Goal: Task Accomplishment & Management: Complete application form

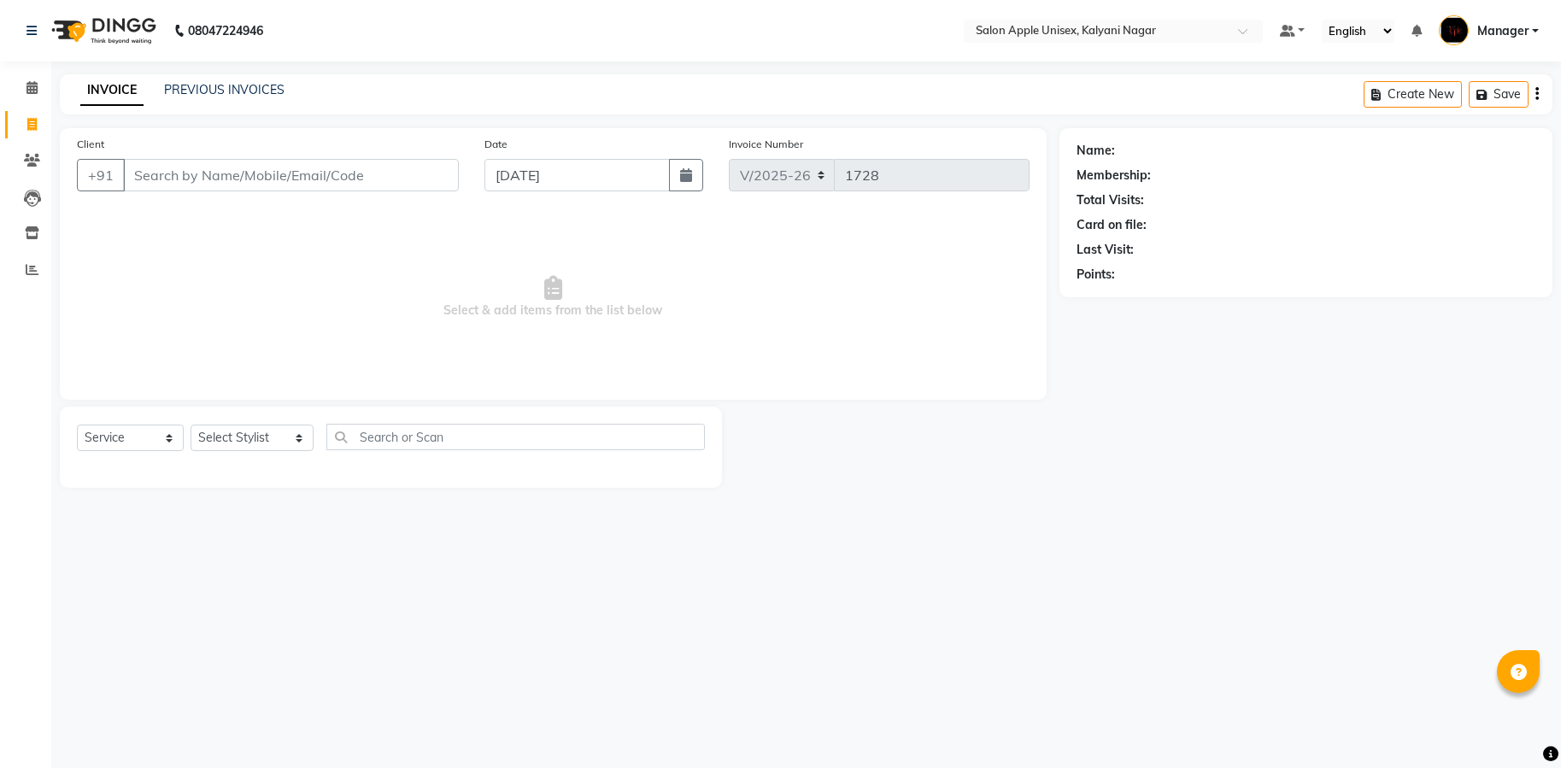
select select "119"
select select "service"
click at [310, 171] on input "Client" at bounding box center [291, 175] width 336 height 32
click at [244, 433] on select "Select Stylist [PERSON_NAME] Gaurishankra [PERSON_NAME] (Owner) [PERSON_NAME] M…" at bounding box center [252, 438] width 123 height 26
select select "89830"
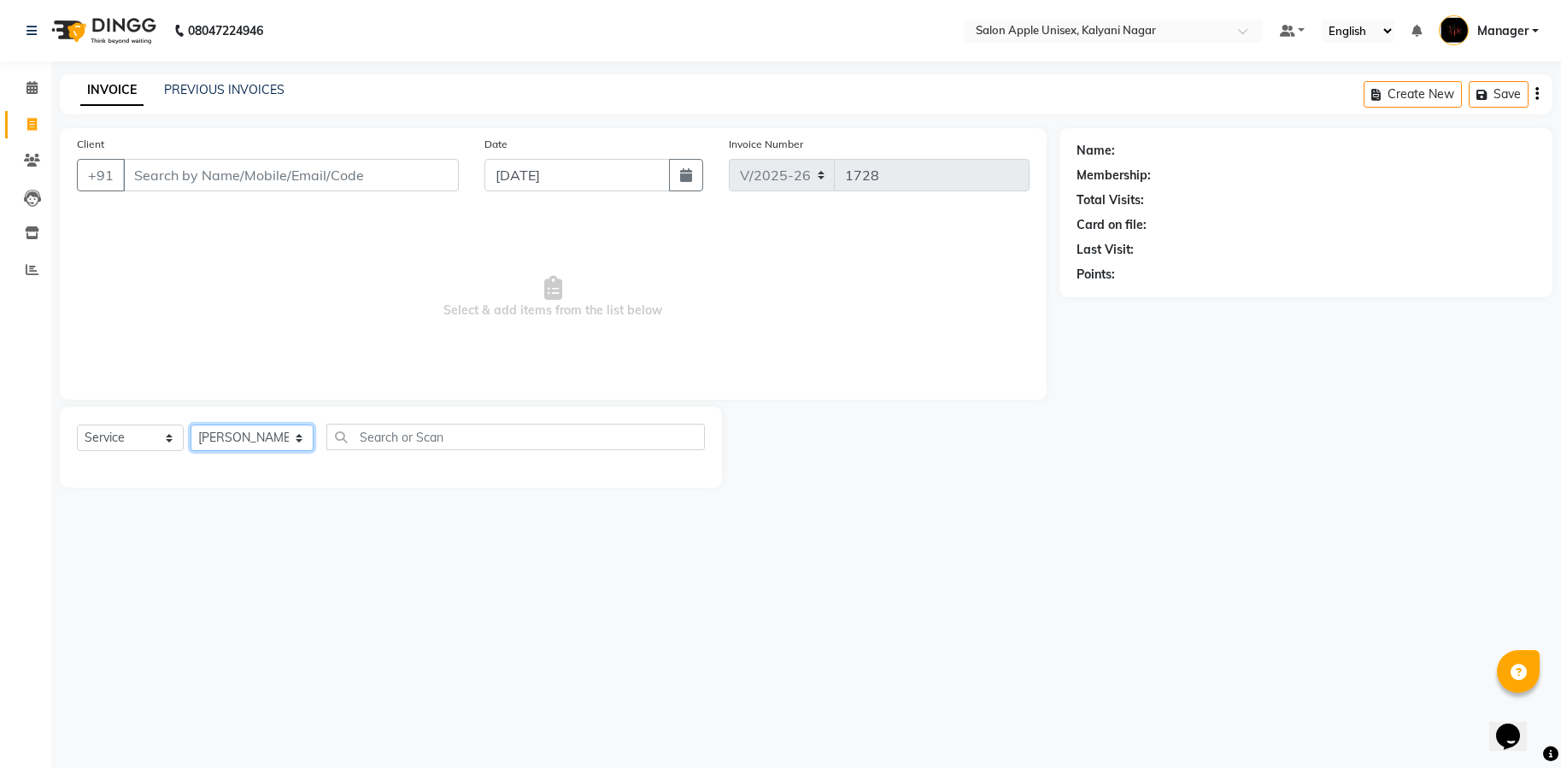
click at [191, 425] on select "Select Stylist [PERSON_NAME] Gaurishankra [PERSON_NAME] (Owner) [PERSON_NAME] M…" at bounding box center [252, 438] width 123 height 26
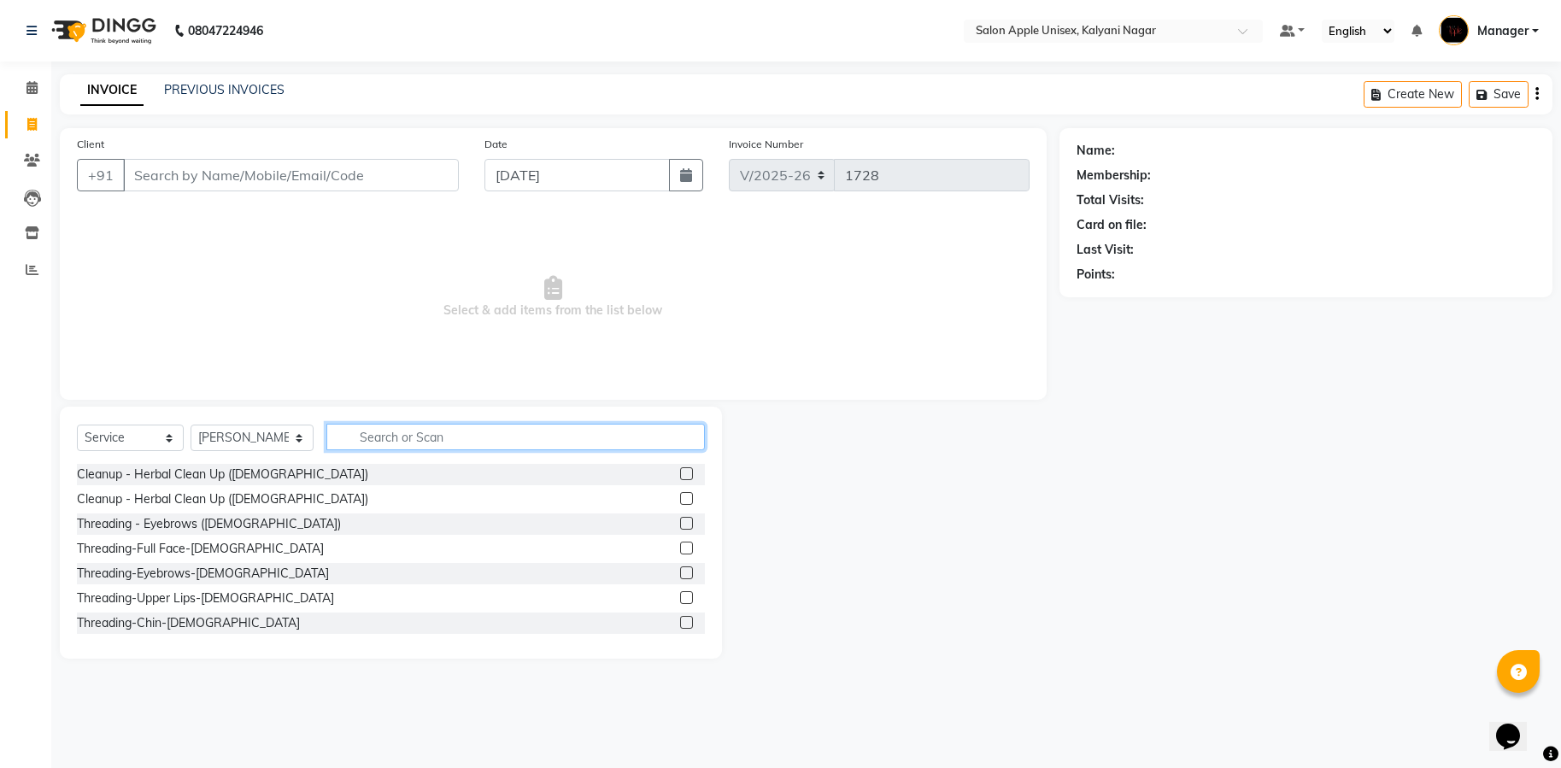
click at [383, 431] on input "text" at bounding box center [515, 437] width 378 height 26
type input "hair cut"
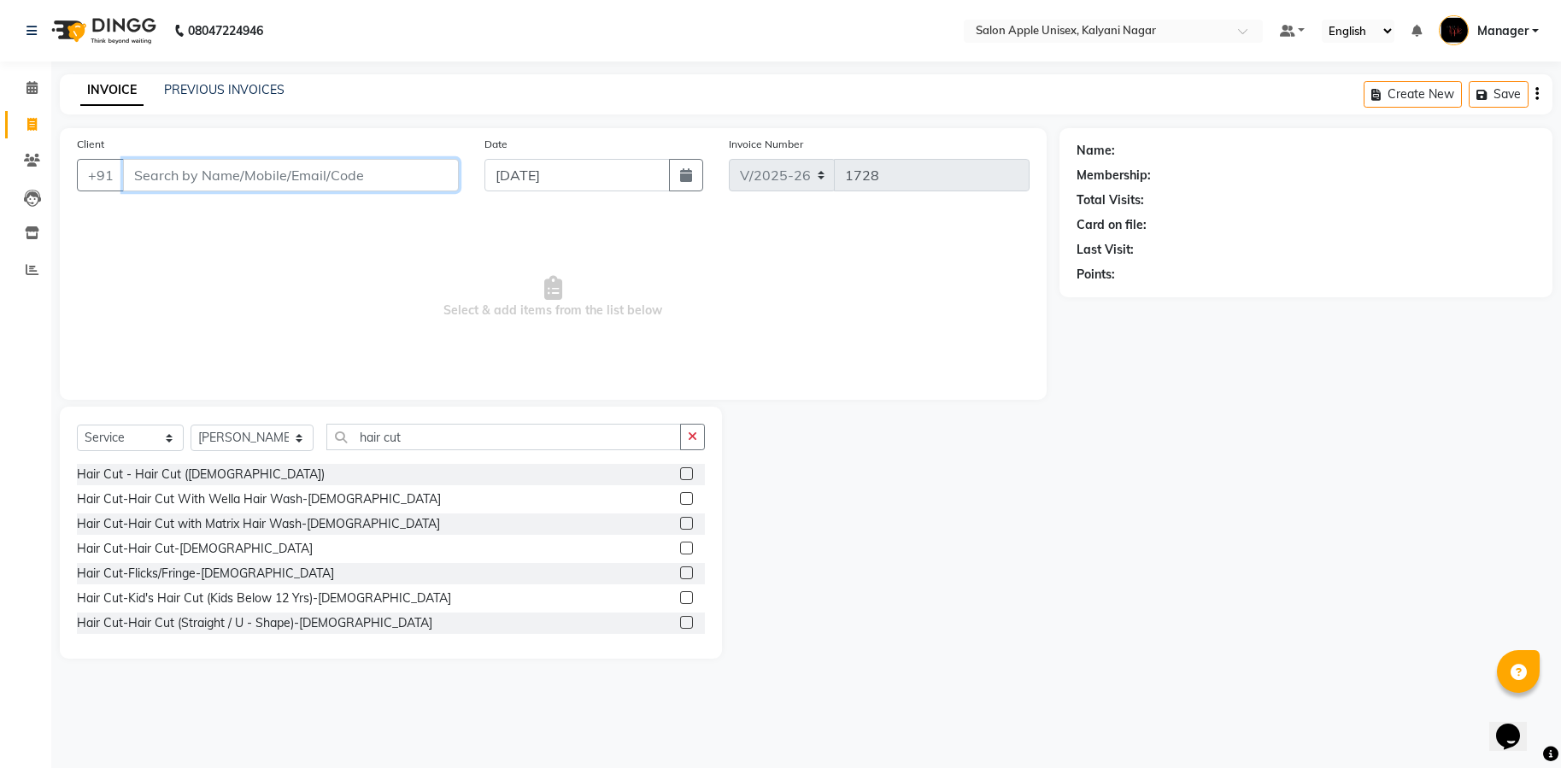
click at [366, 176] on input "Client" at bounding box center [291, 175] width 336 height 32
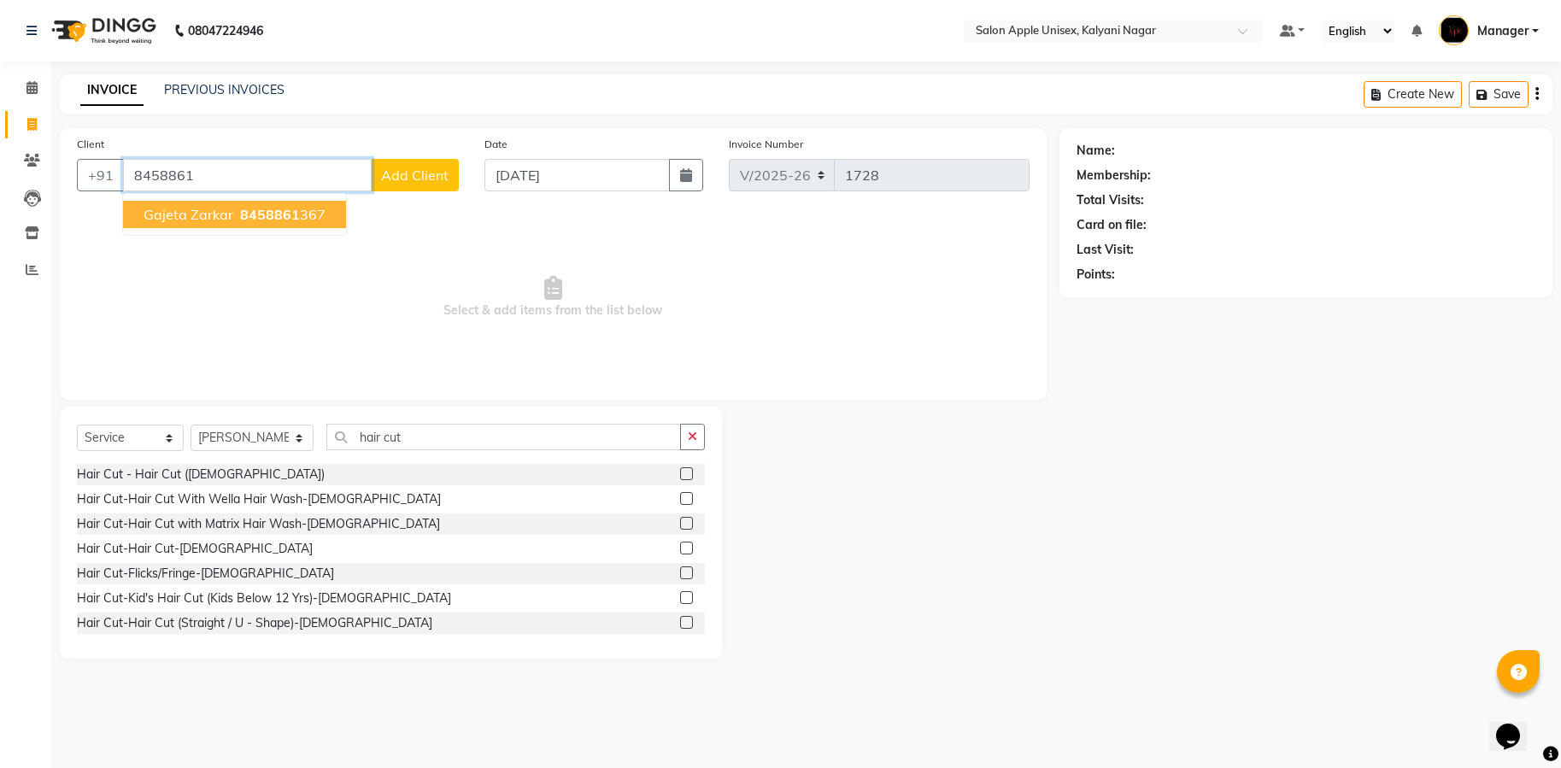
click at [187, 216] on span "gajeta zarkar" at bounding box center [189, 214] width 90 height 17
type input "8458861367"
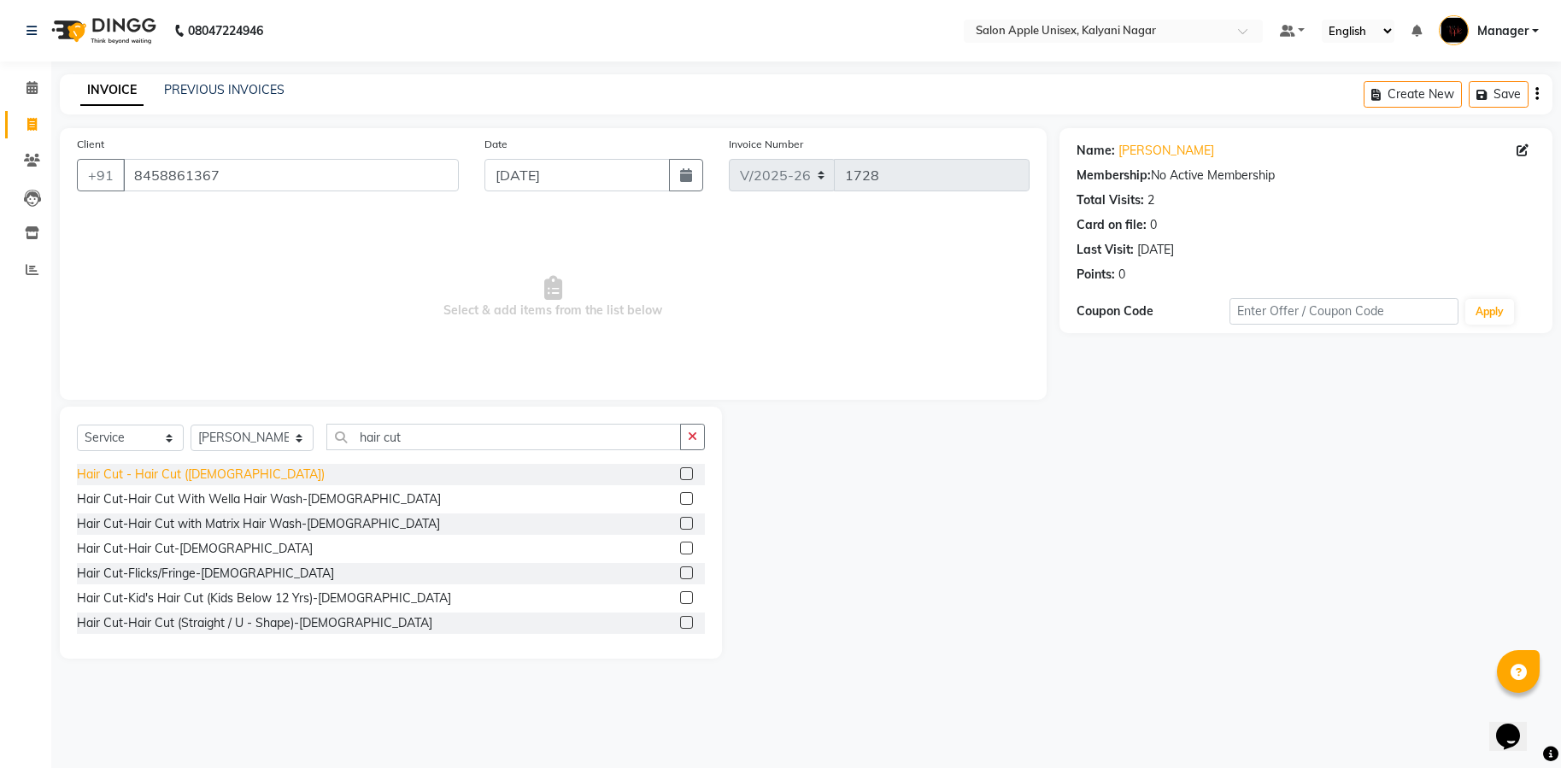
click at [158, 477] on div "Hair Cut - Hair Cut ([DEMOGRAPHIC_DATA])" at bounding box center [201, 475] width 248 height 18
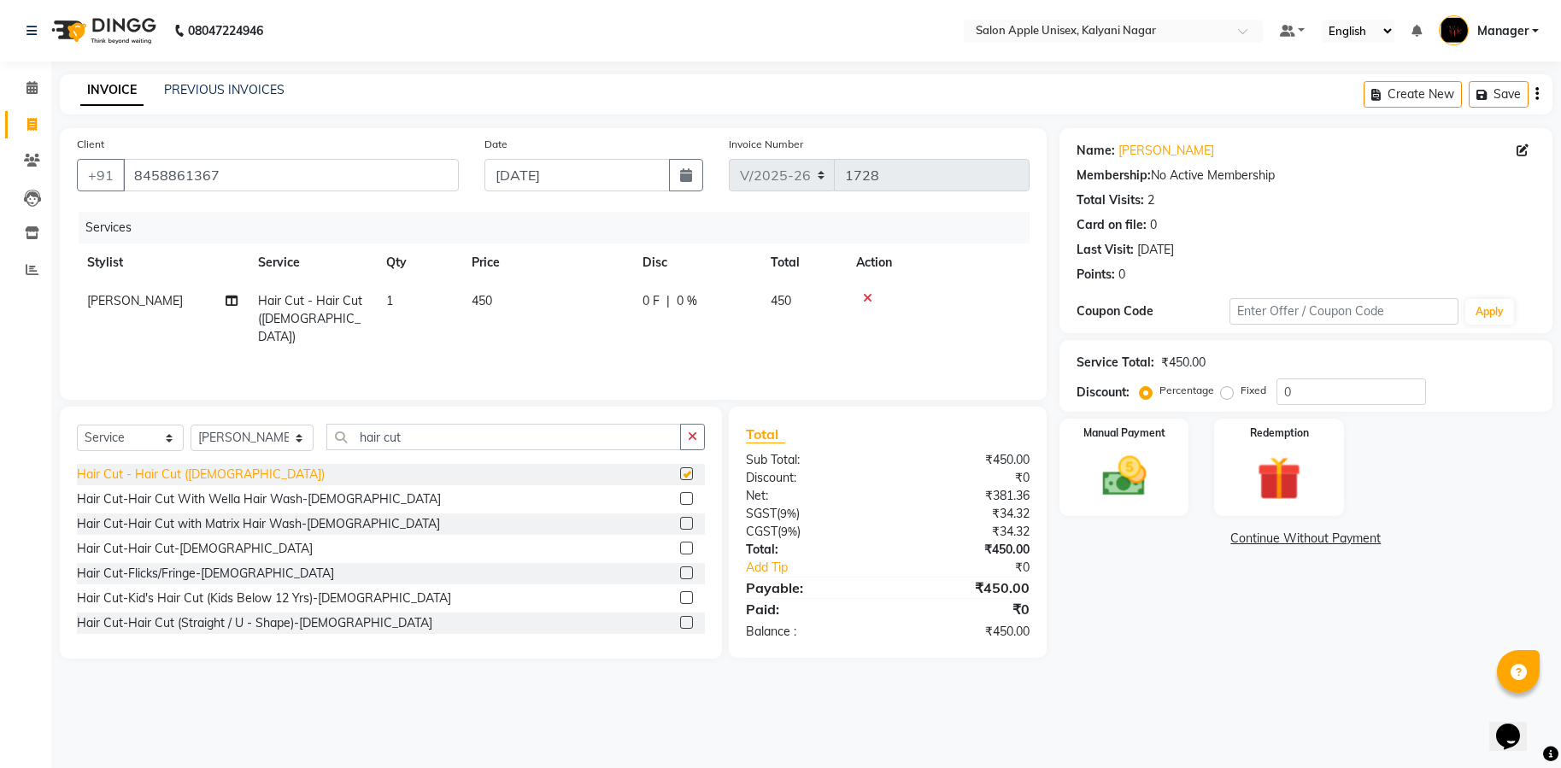
checkbox input "false"
click at [691, 431] on icon "button" at bounding box center [692, 437] width 9 height 12
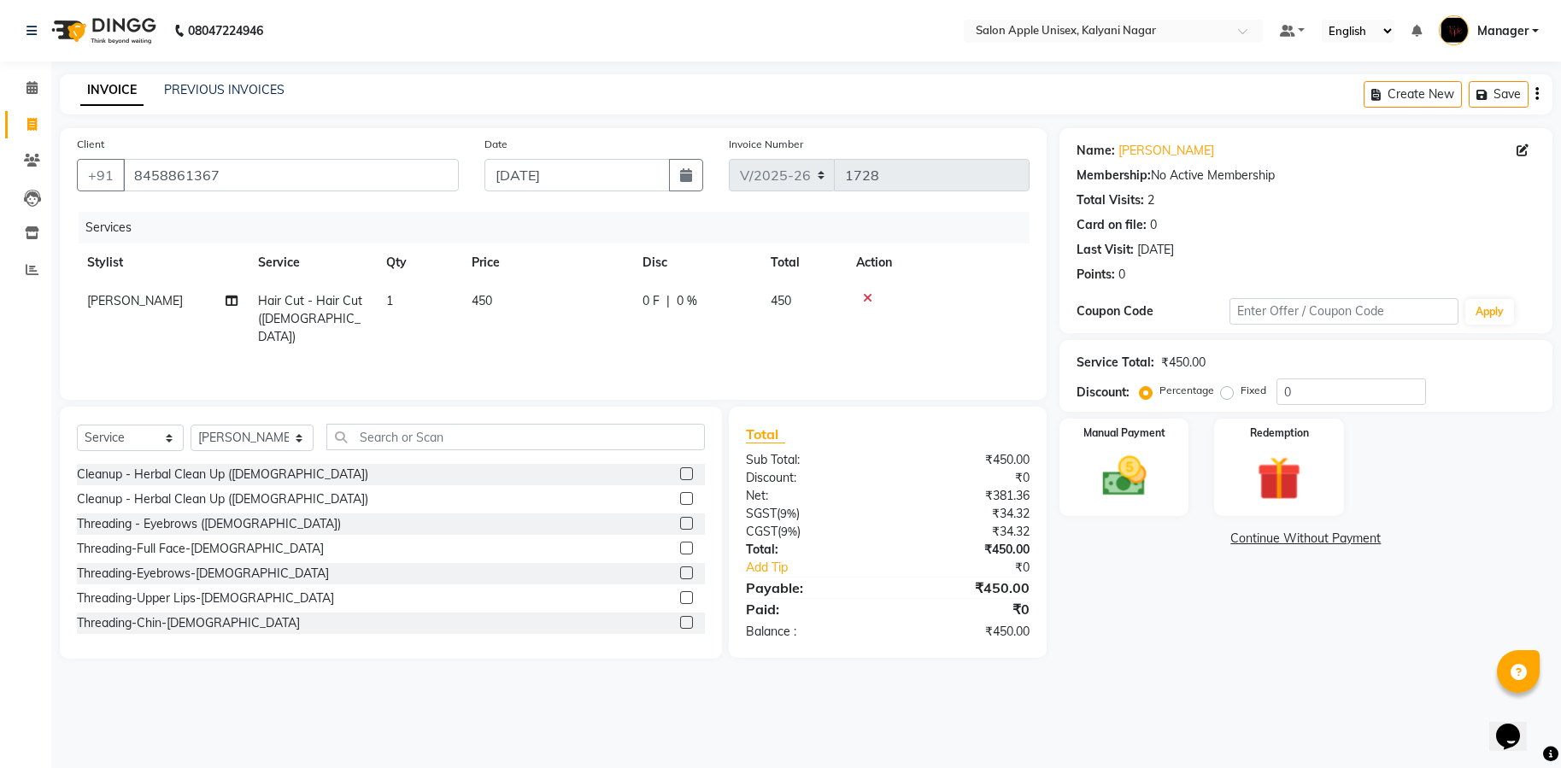
click at [867, 293] on icon at bounding box center [867, 298] width 9 height 12
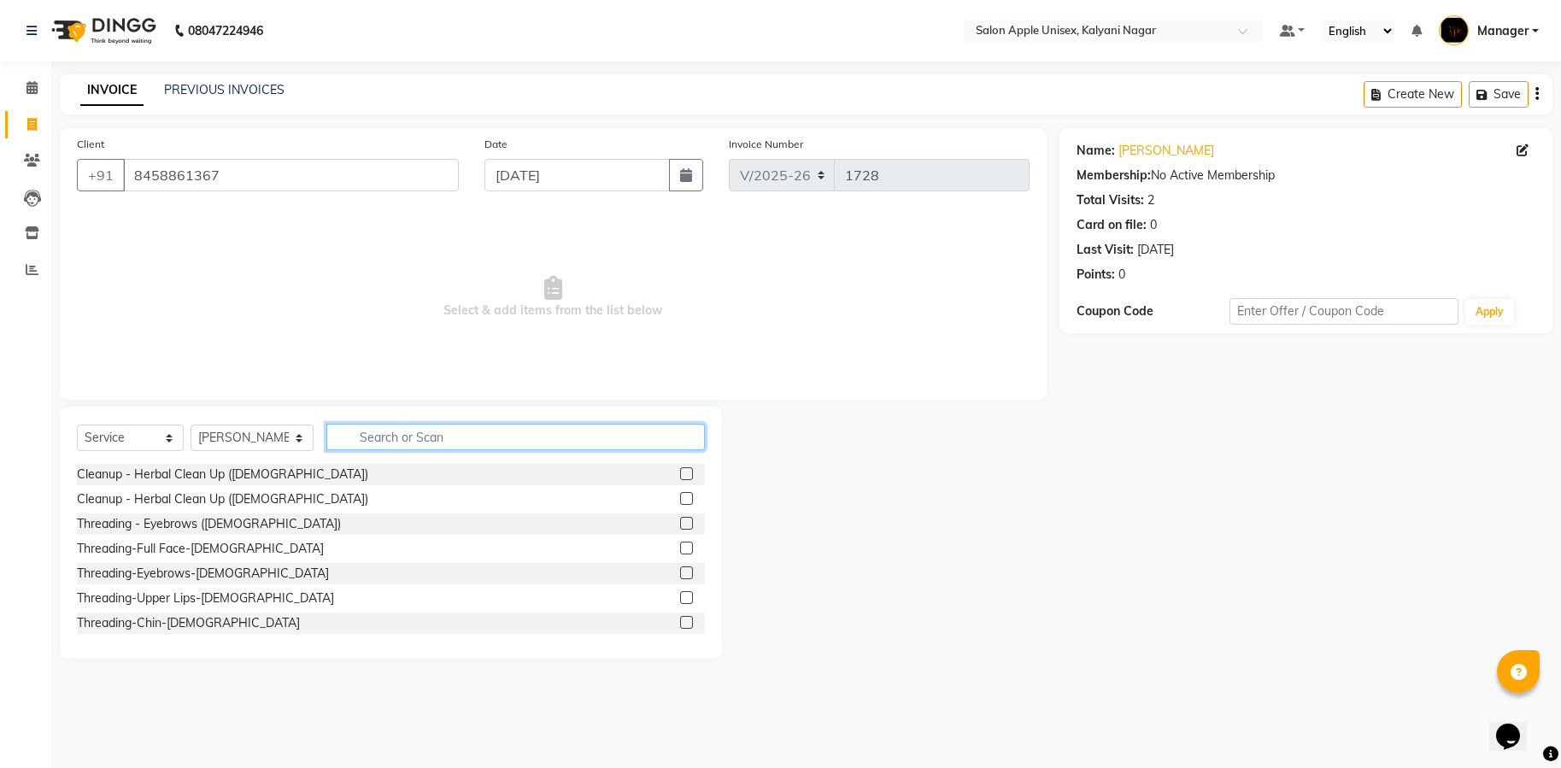
click at [546, 441] on input "text" at bounding box center [515, 437] width 378 height 26
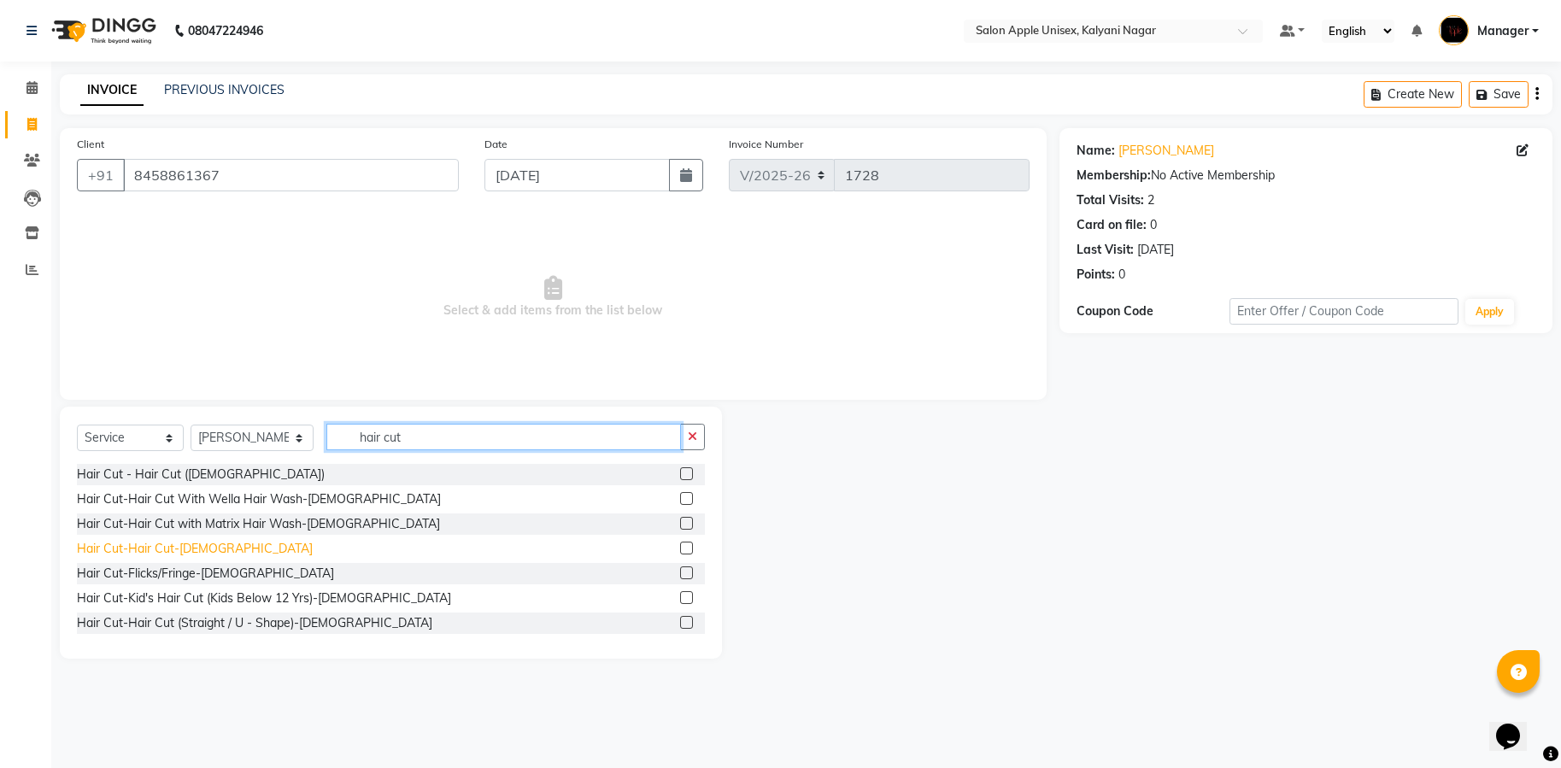
type input "hair cut"
click at [188, 546] on div "Hair Cut-Hair Cut-[DEMOGRAPHIC_DATA]" at bounding box center [195, 549] width 236 height 18
checkbox input "false"
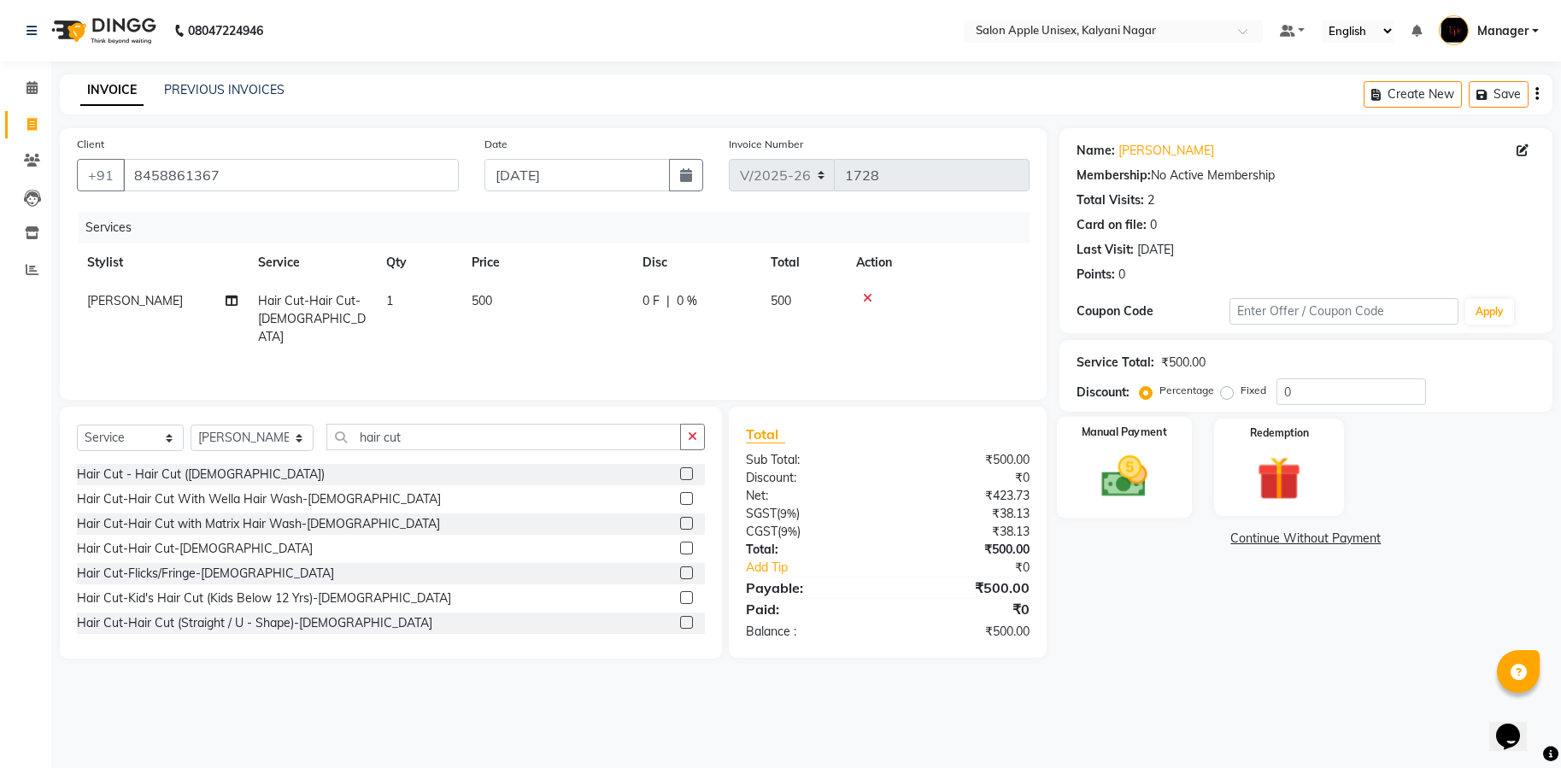
click at [1120, 458] on img at bounding box center [1124, 476] width 74 height 53
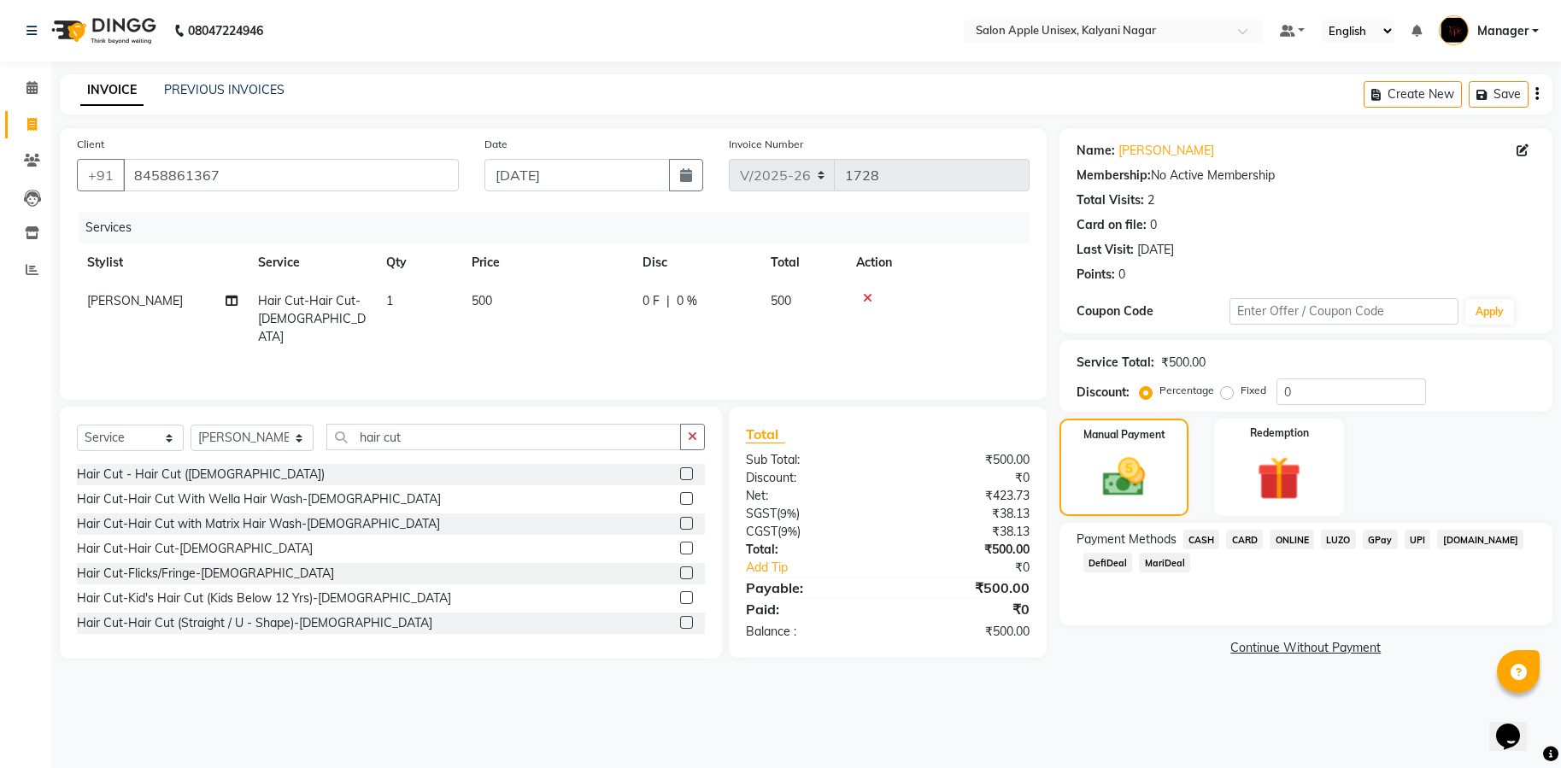
click at [1293, 537] on span "ONLINE" at bounding box center [1291, 540] width 44 height 20
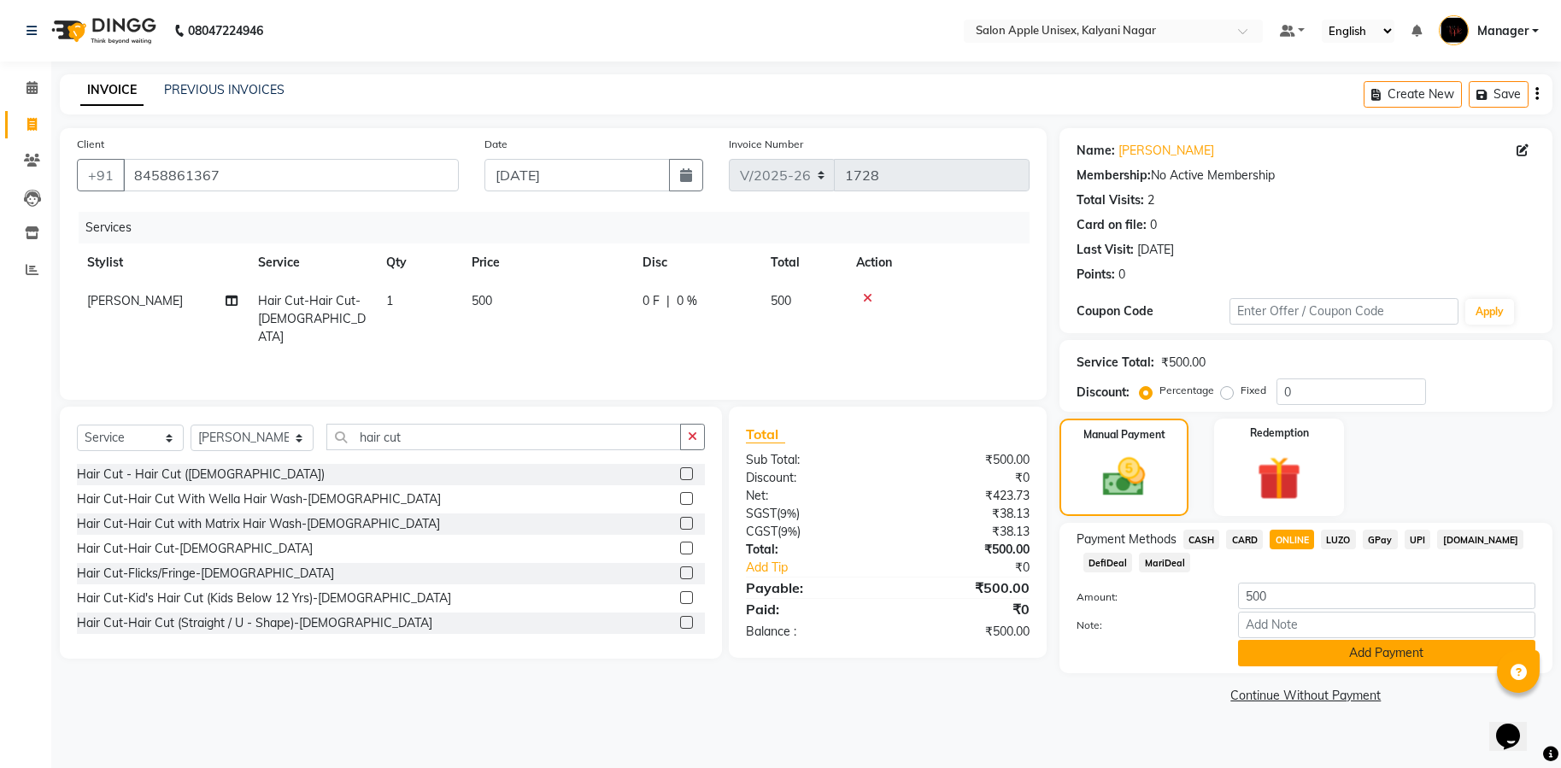
click at [1386, 651] on button "Add Payment" at bounding box center [1386, 653] width 297 height 26
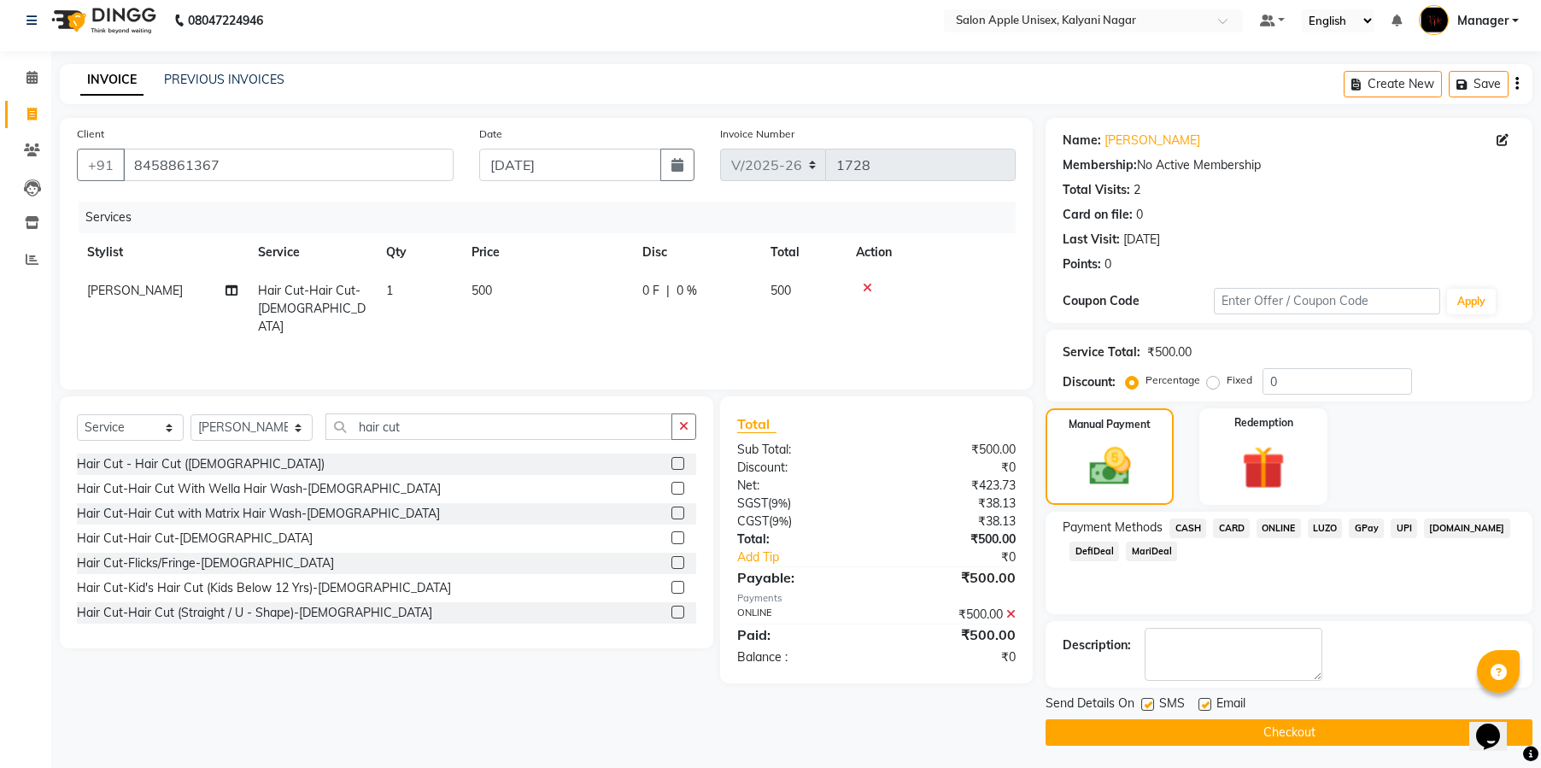
scroll to position [14, 0]
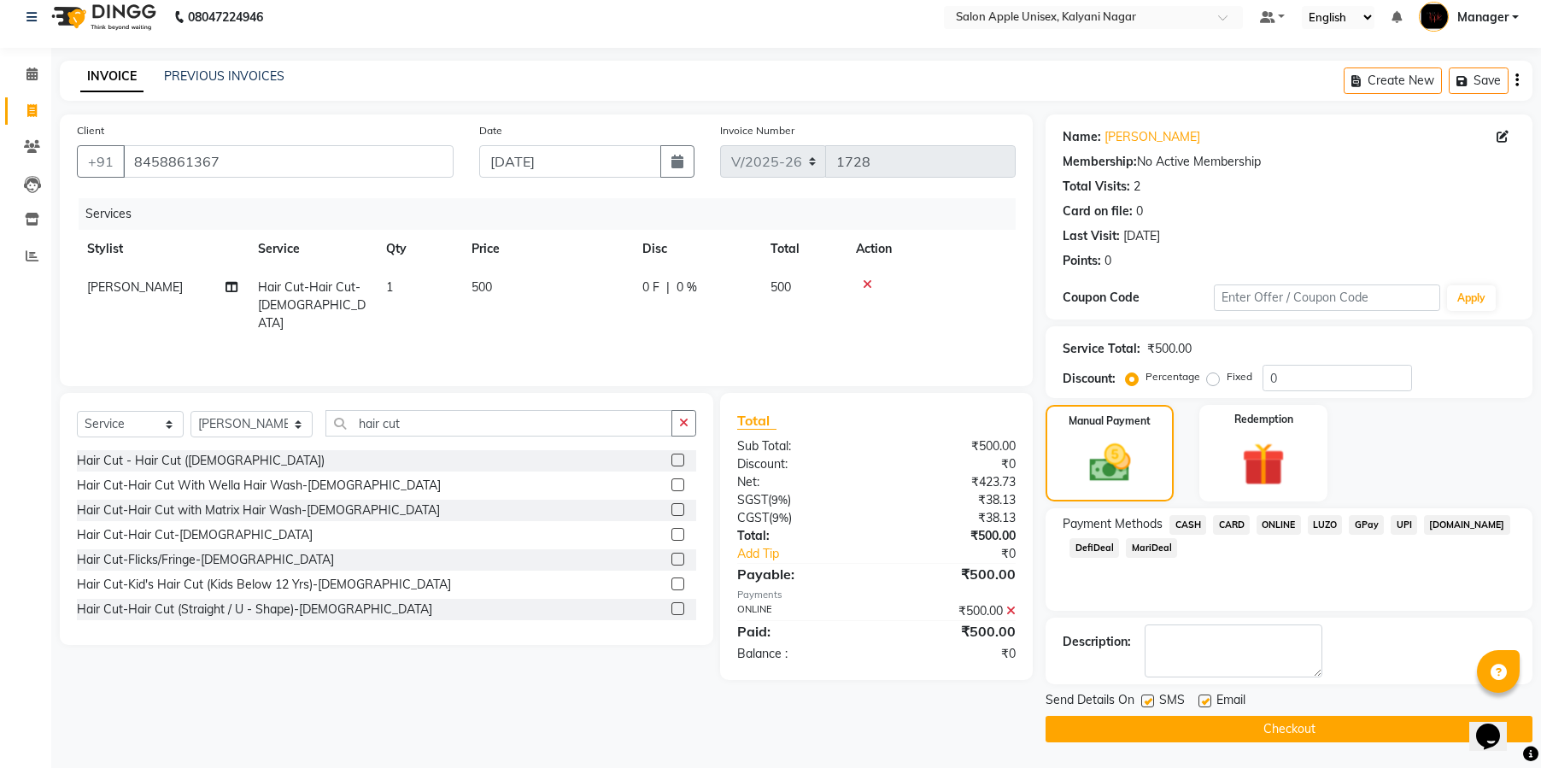
click at [1322, 730] on button "Checkout" at bounding box center [1289, 729] width 487 height 26
